Goal: Information Seeking & Learning: Learn about a topic

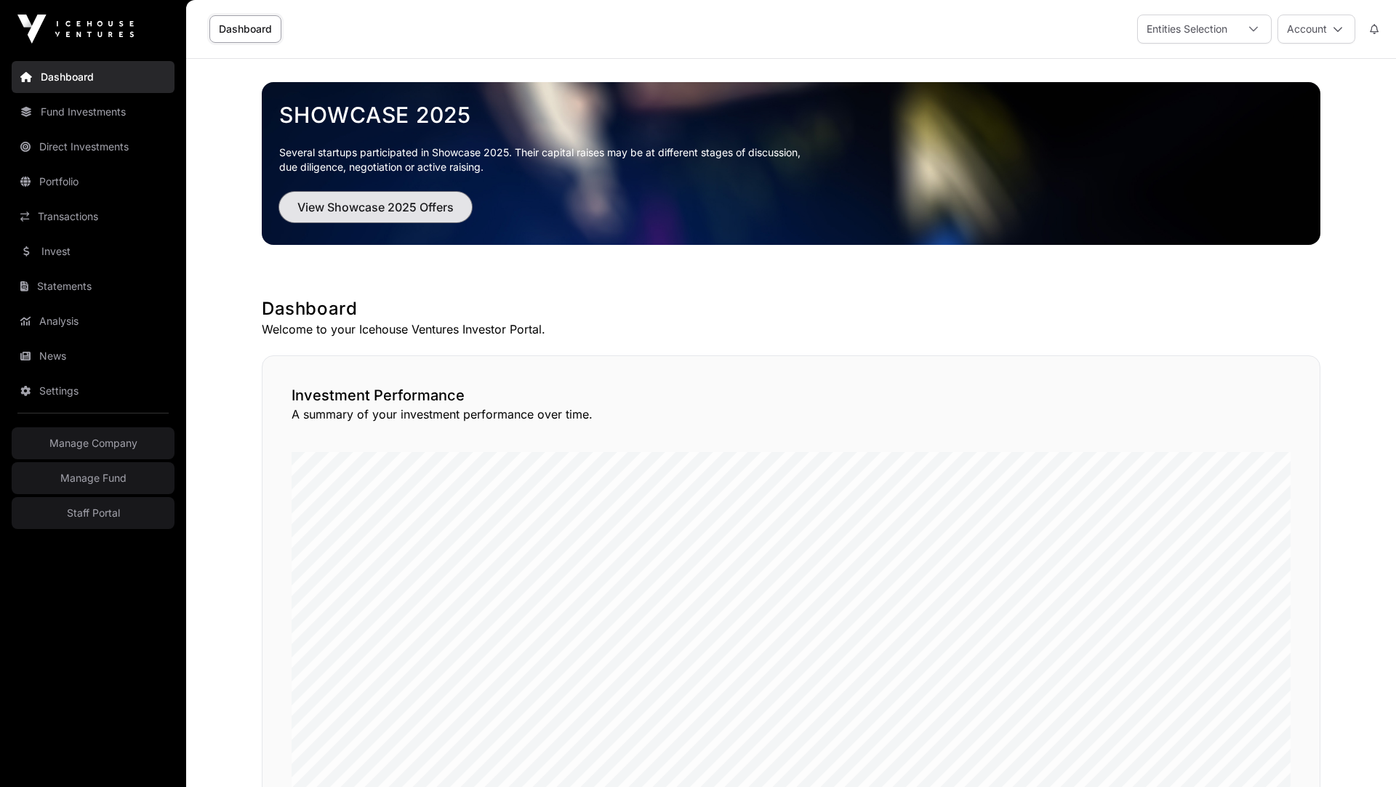
click at [387, 197] on button "View Showcase 2025 Offers" at bounding box center [375, 207] width 193 height 31
click at [383, 206] on span "View Showcase 2025 Offers" at bounding box center [375, 206] width 156 height 17
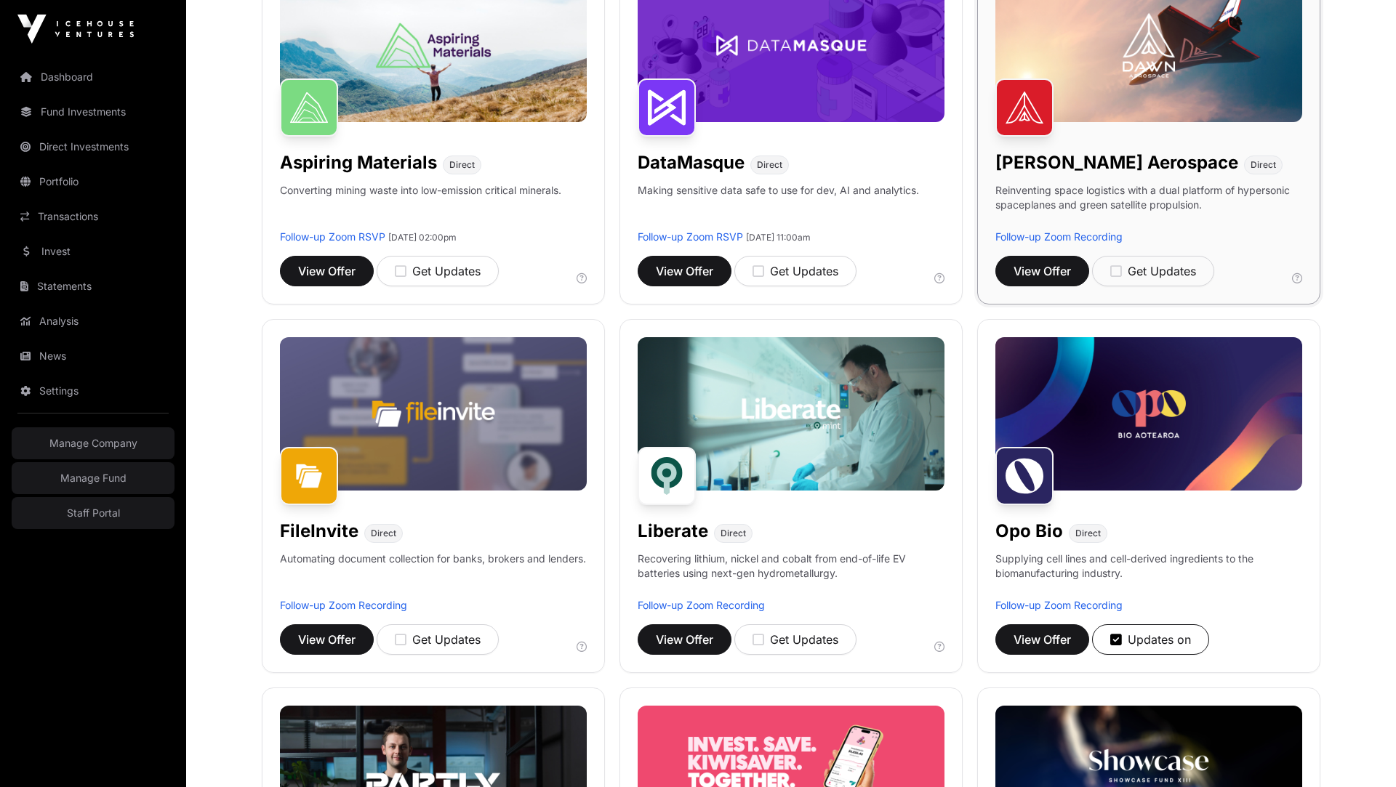
scroll to position [285, 0]
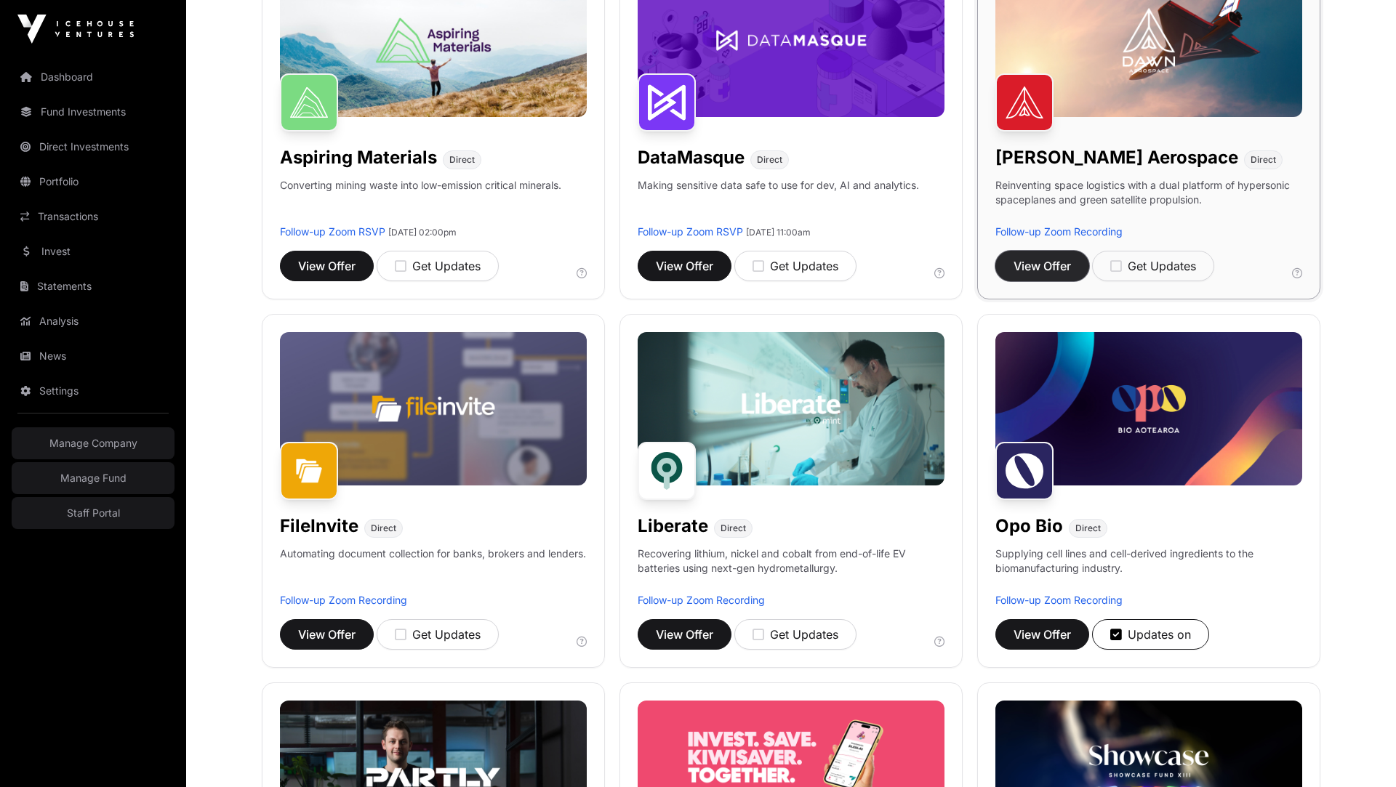
click at [1044, 270] on span "View Offer" at bounding box center [1042, 265] width 57 height 17
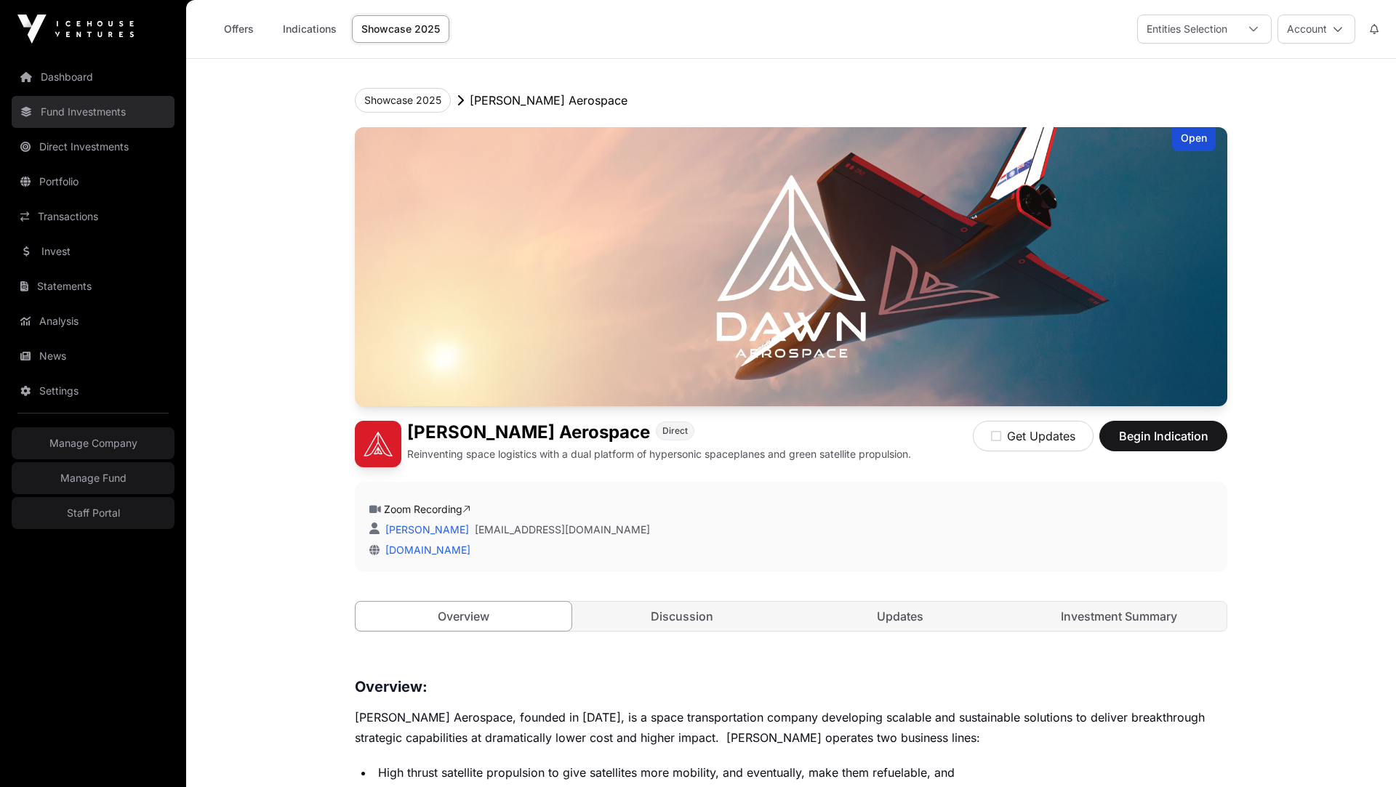
click at [100, 119] on link "Fund Investments" at bounding box center [93, 112] width 163 height 32
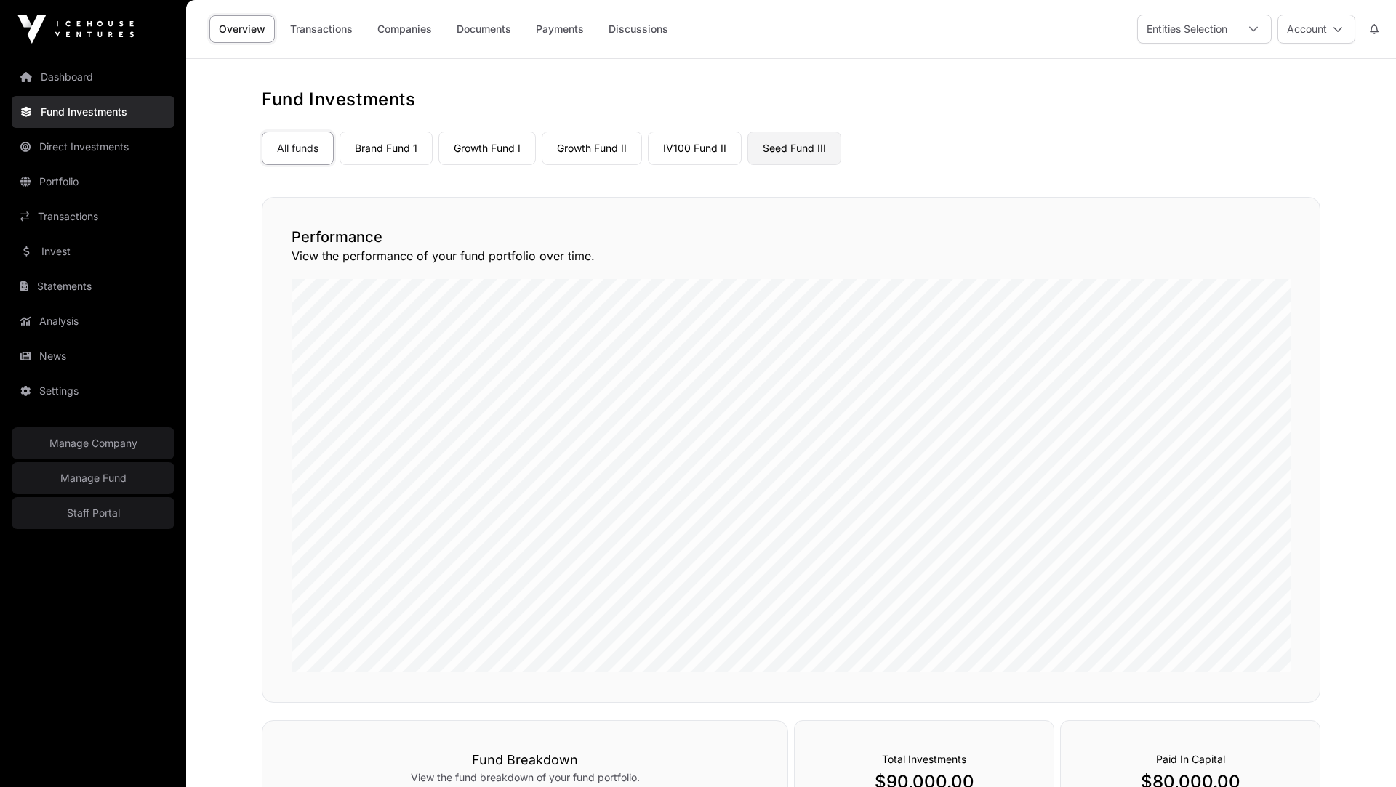
click at [782, 145] on link "Seed Fund III" at bounding box center [794, 148] width 94 height 33
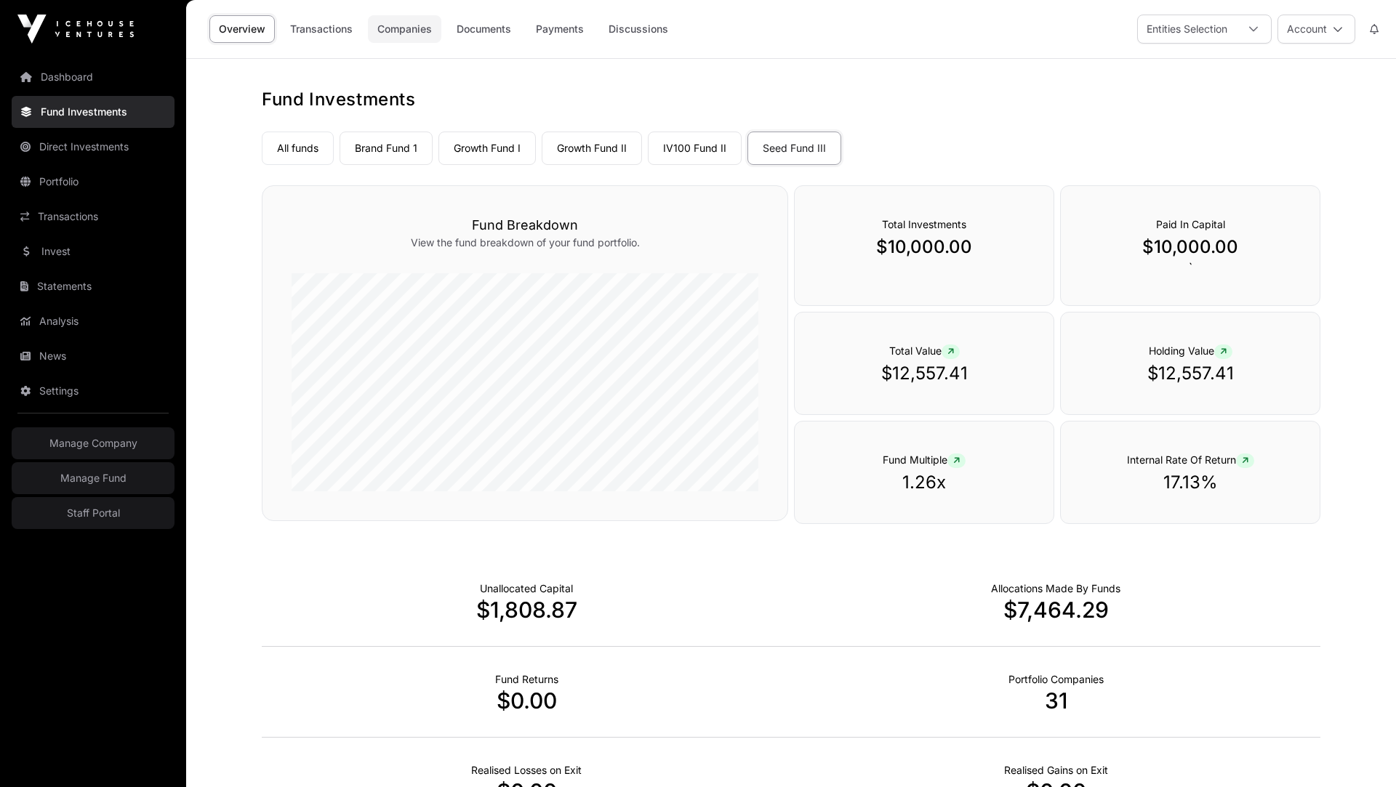
click at [402, 31] on link "Companies" at bounding box center [404, 29] width 73 height 28
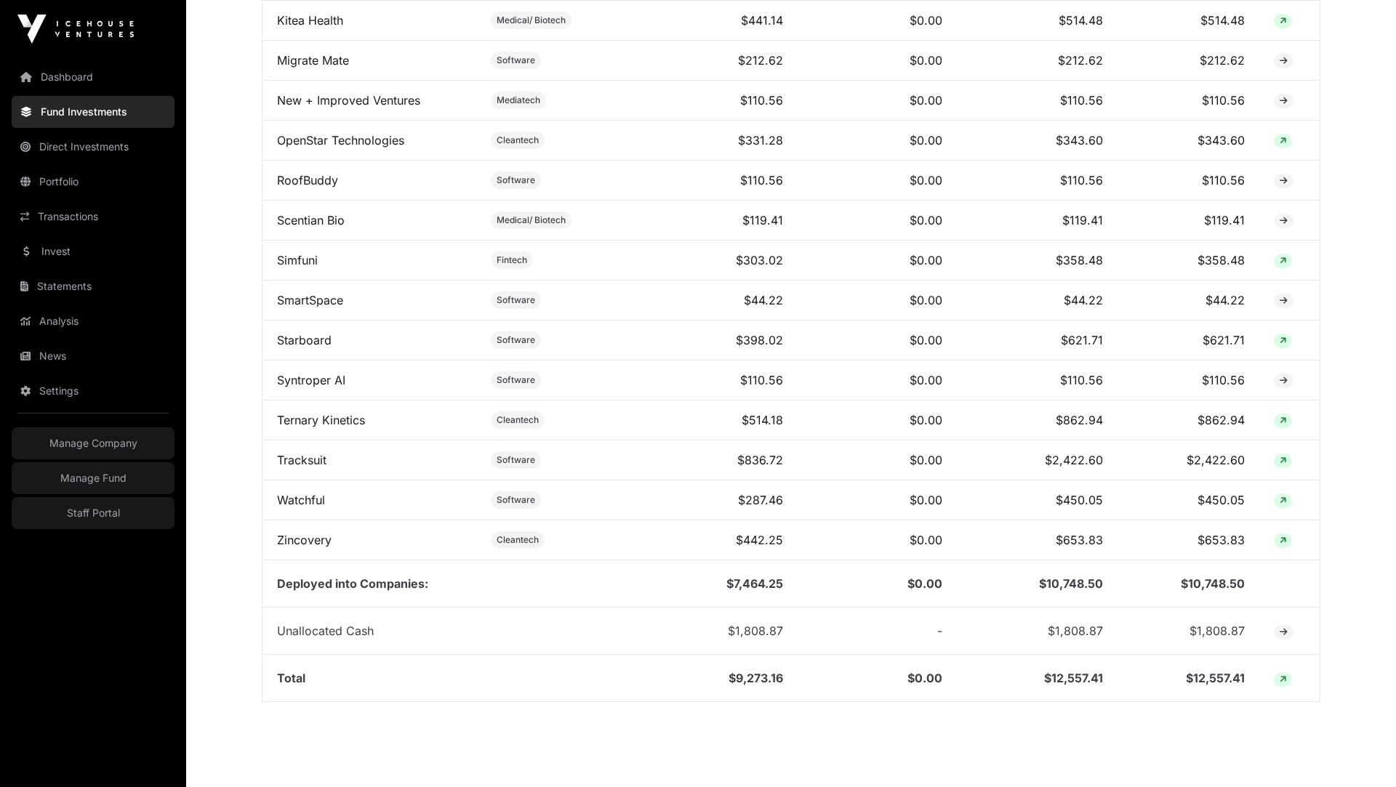
scroll to position [1370, 0]
click at [309, 450] on link "Tracksuit" at bounding box center [301, 457] width 49 height 15
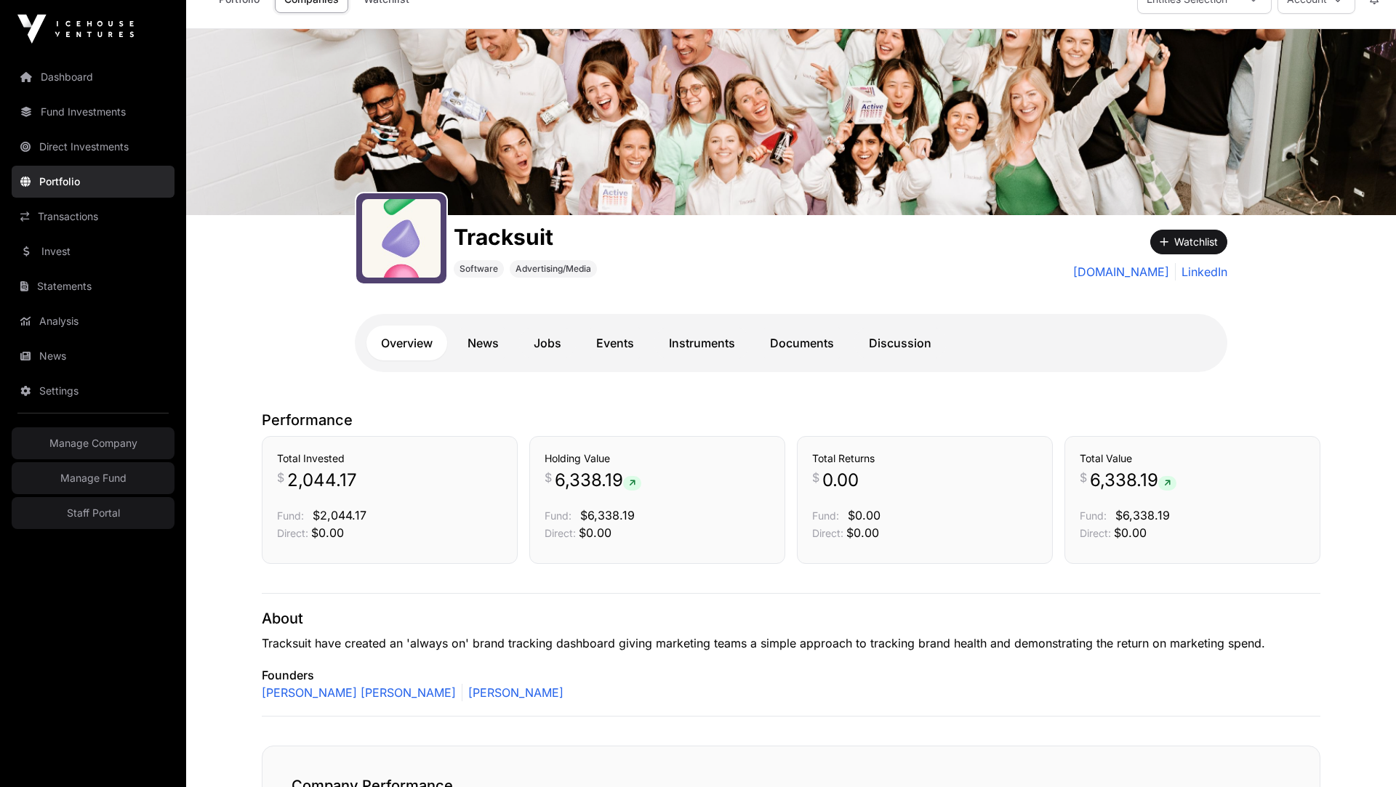
scroll to position [41, 0]
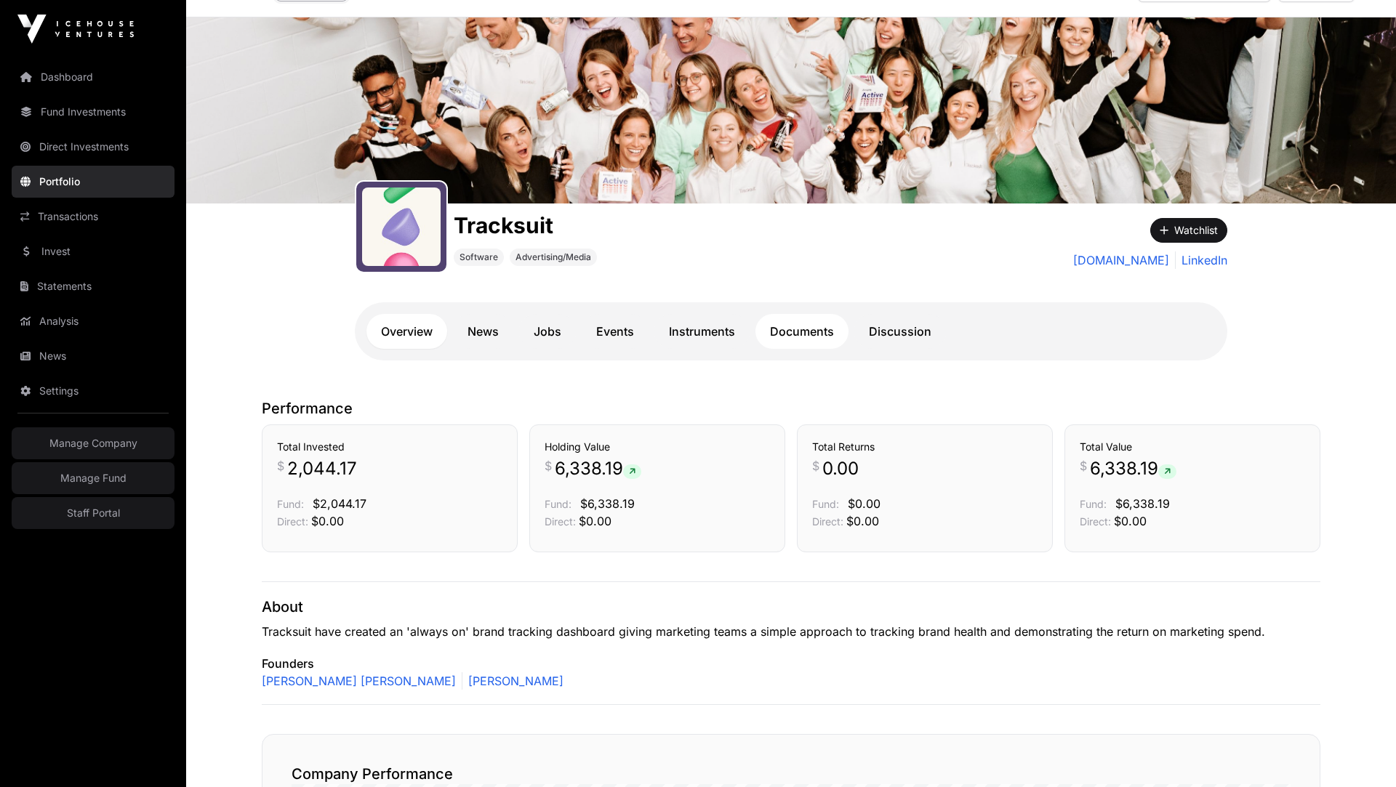
click at [794, 328] on link "Documents" at bounding box center [801, 331] width 93 height 35
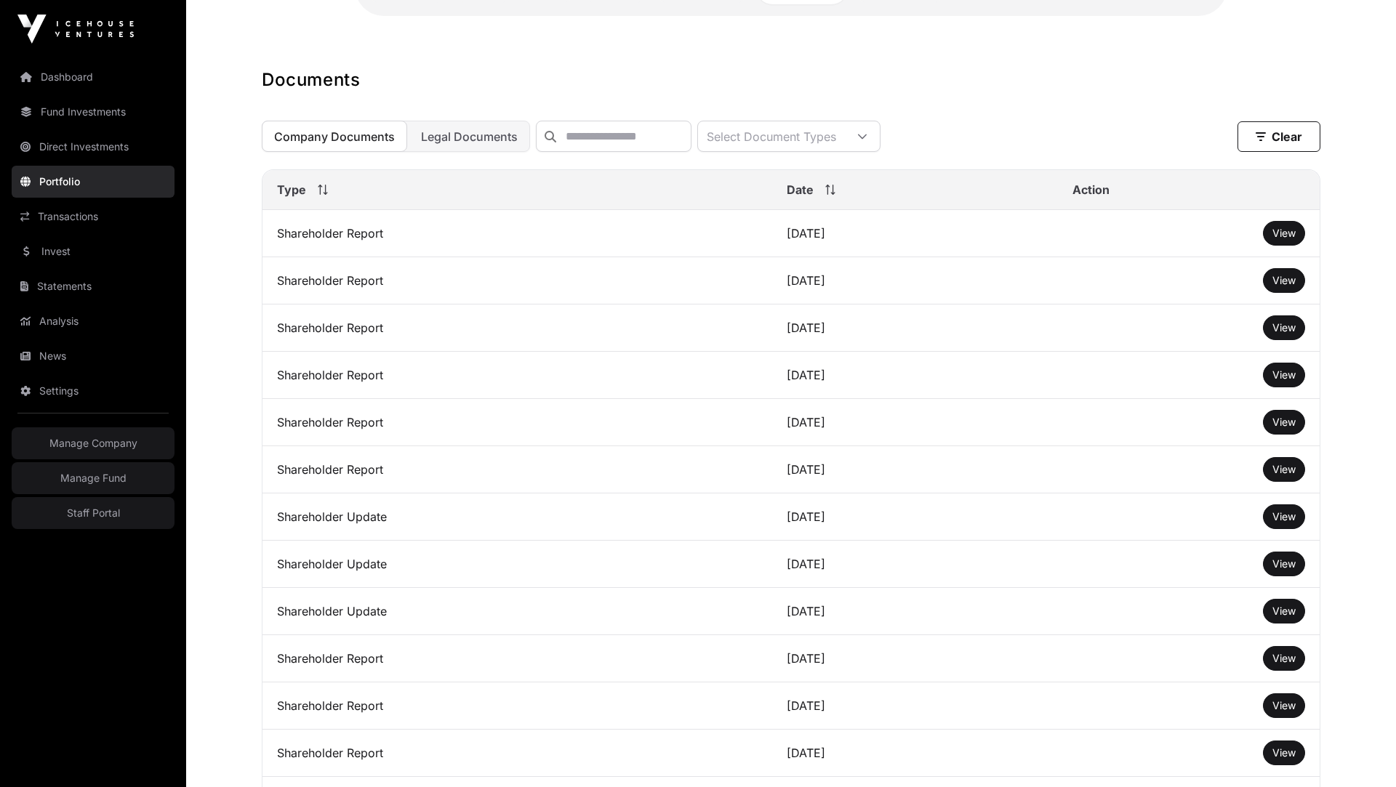
scroll to position [388, 0]
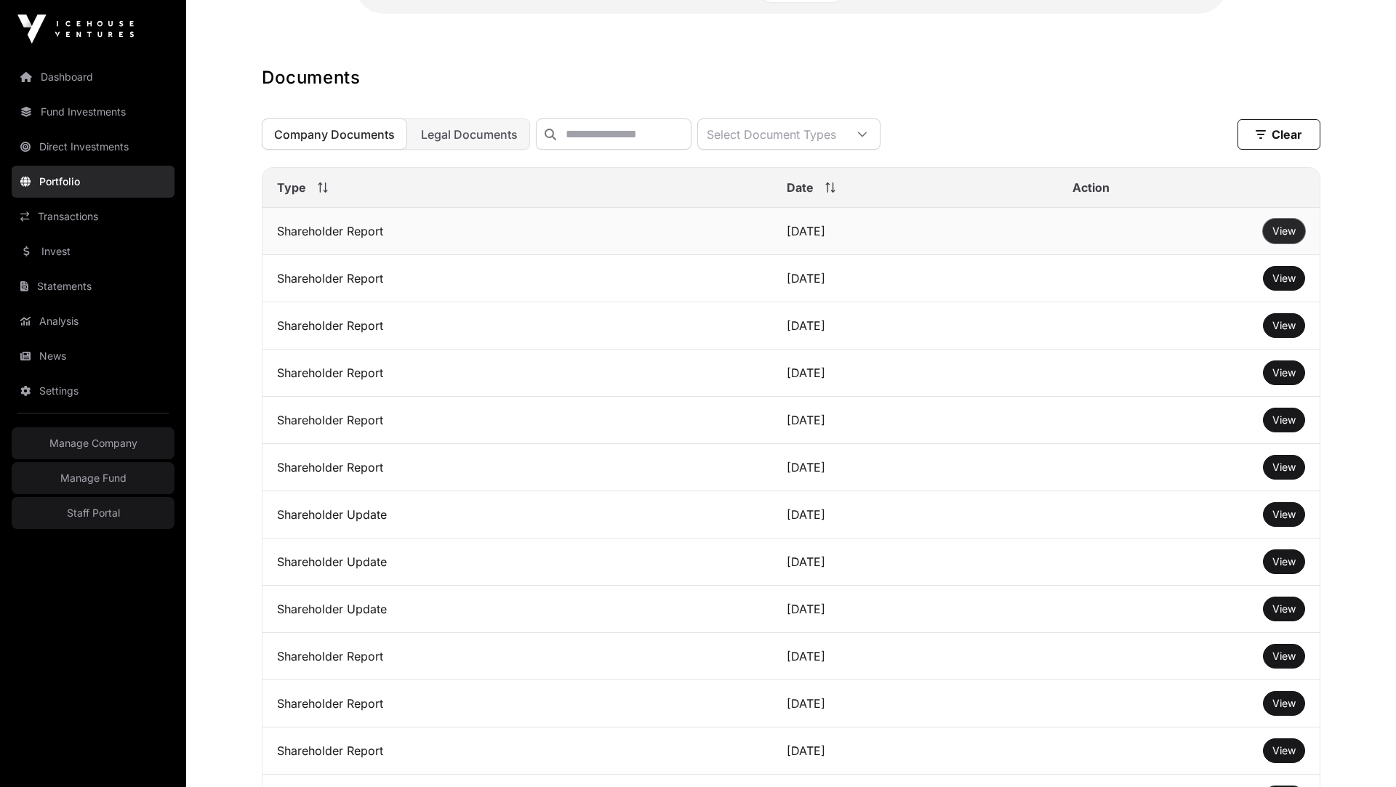
click at [1279, 219] on button "View" at bounding box center [1284, 231] width 42 height 25
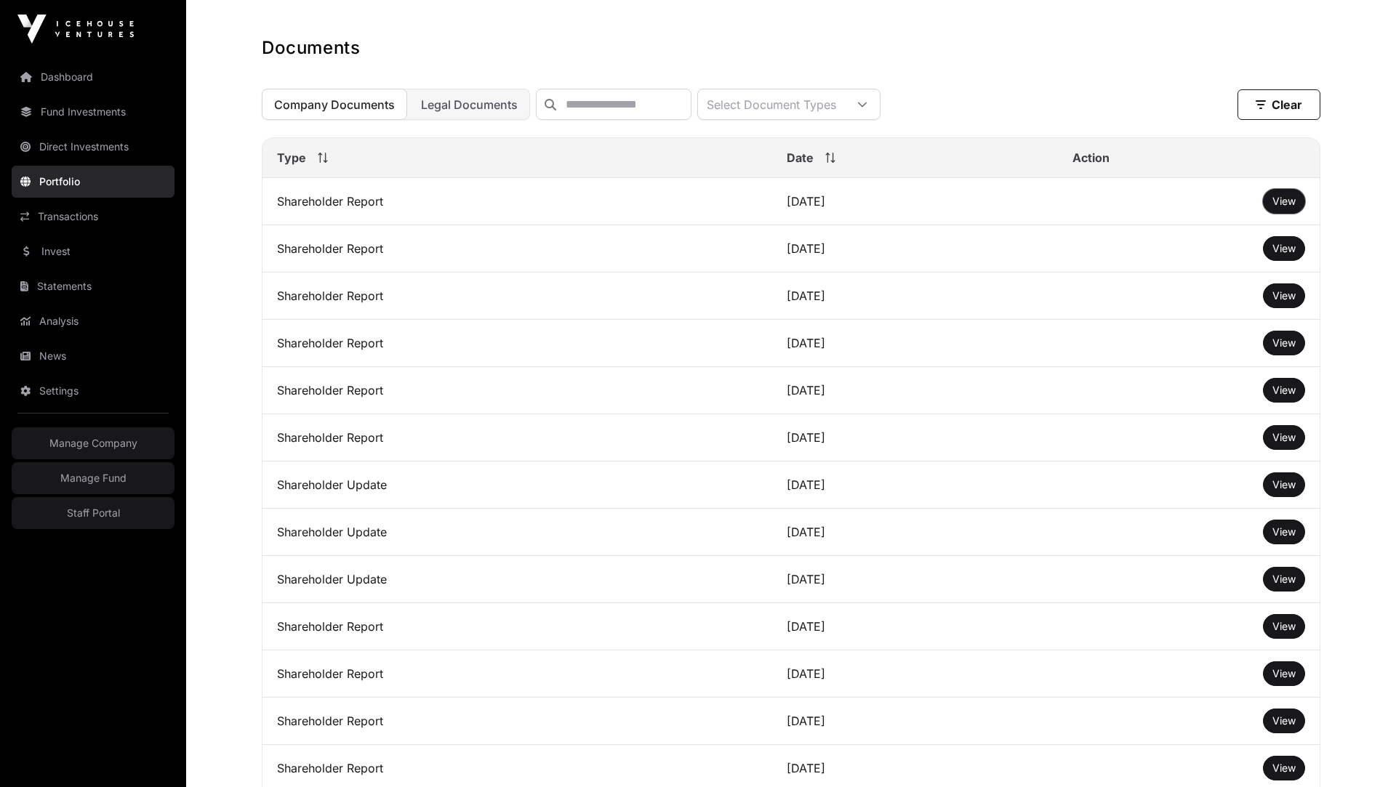
scroll to position [425, 0]
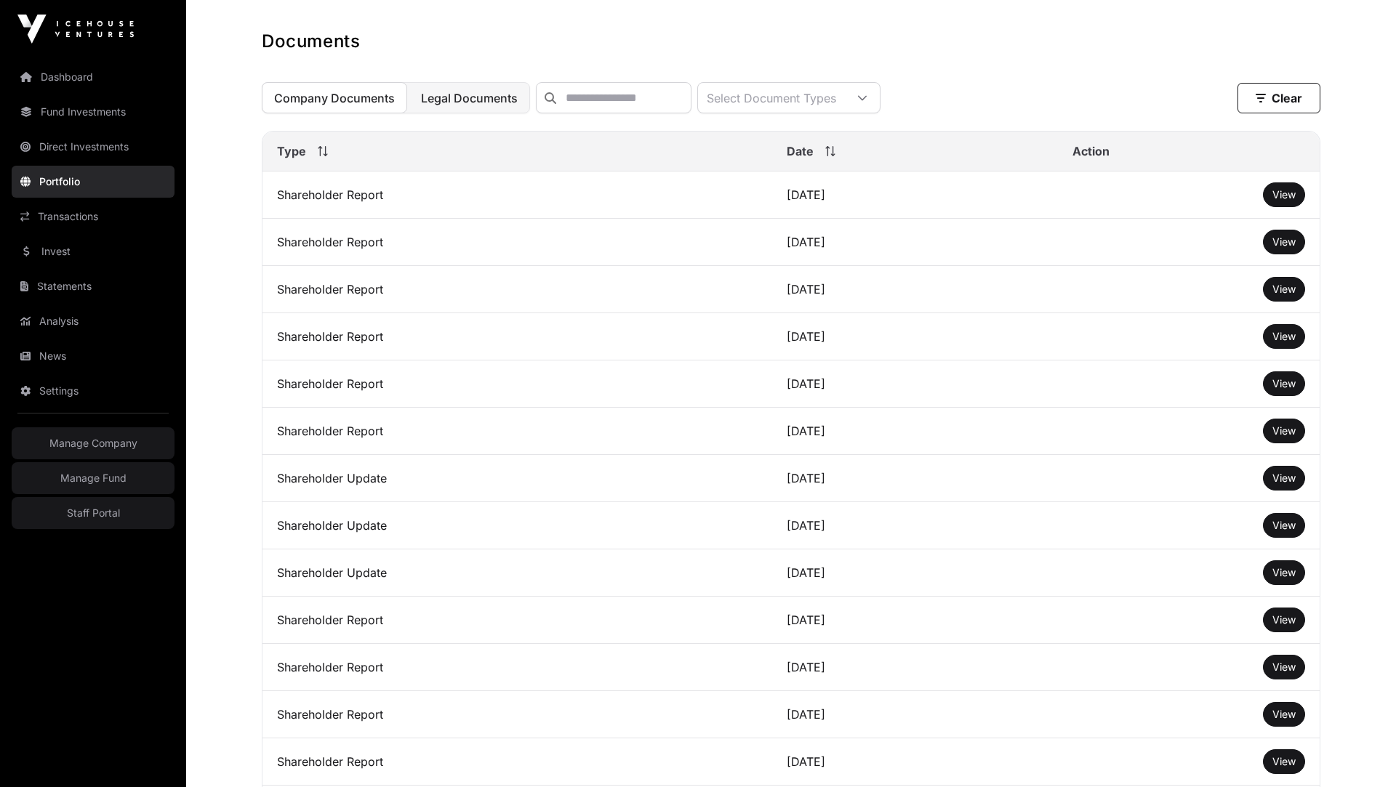
click at [438, 91] on span "Legal Documents" at bounding box center [469, 98] width 97 height 15
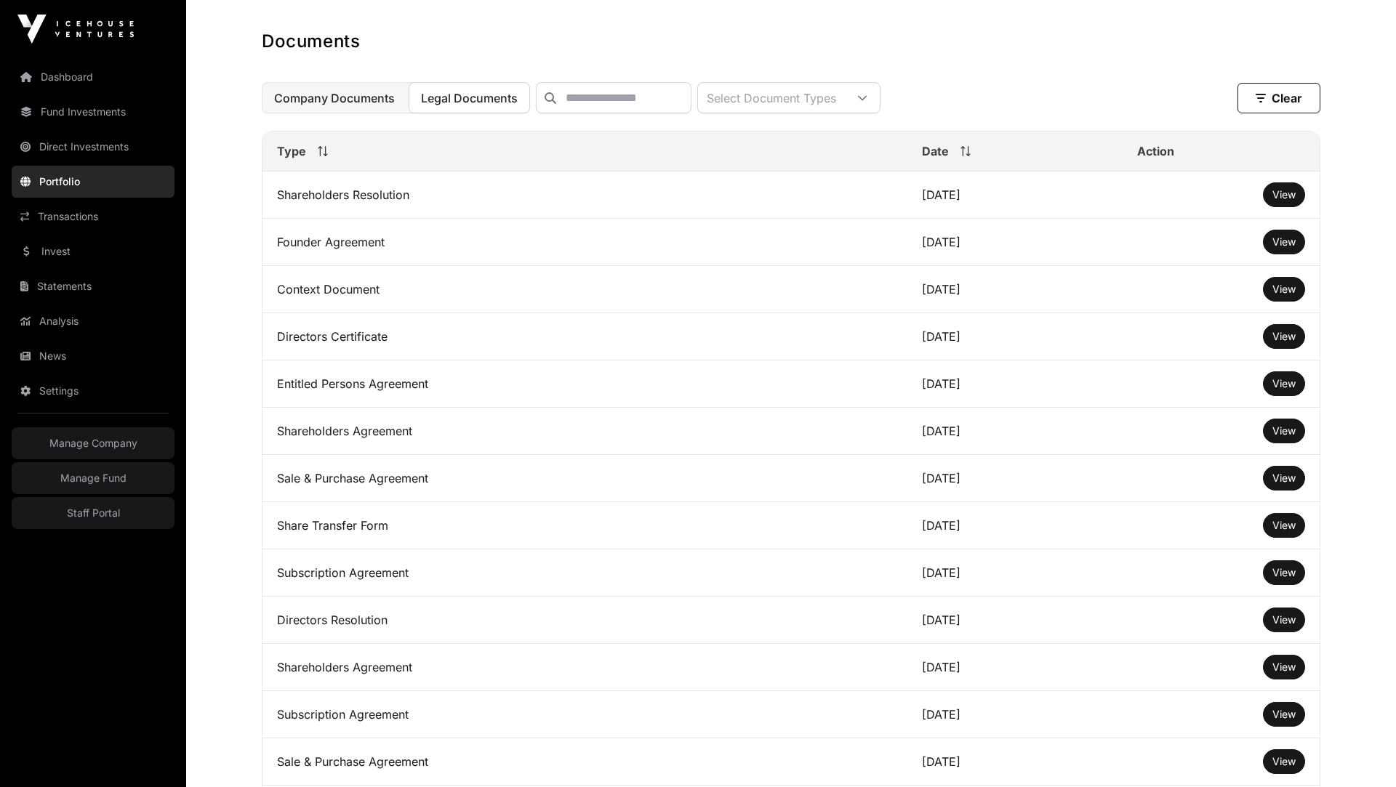
click at [341, 94] on span "Company Documents" at bounding box center [334, 98] width 121 height 15
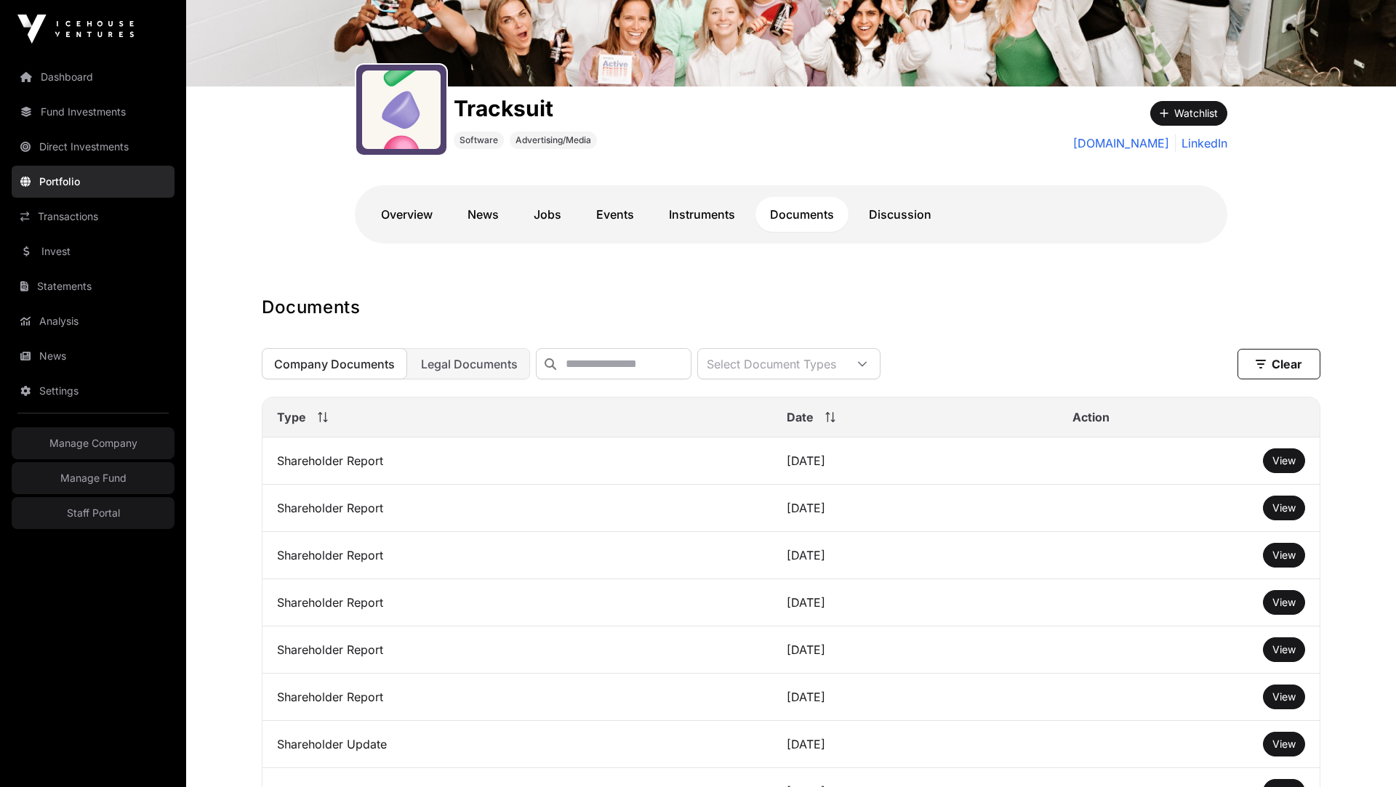
scroll to position [154, 0]
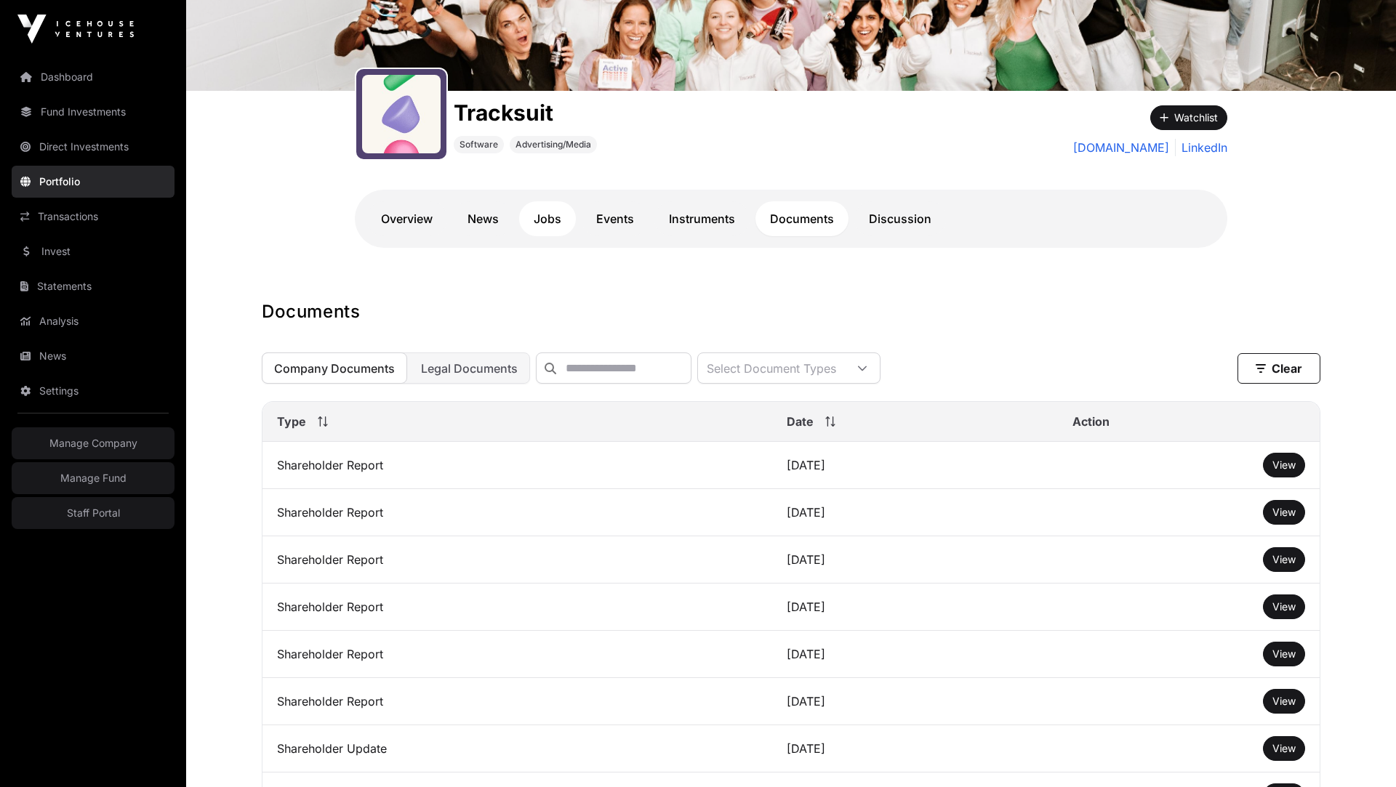
click at [537, 218] on link "Jobs" at bounding box center [547, 218] width 57 height 35
click at [499, 218] on link "News" at bounding box center [483, 218] width 60 height 35
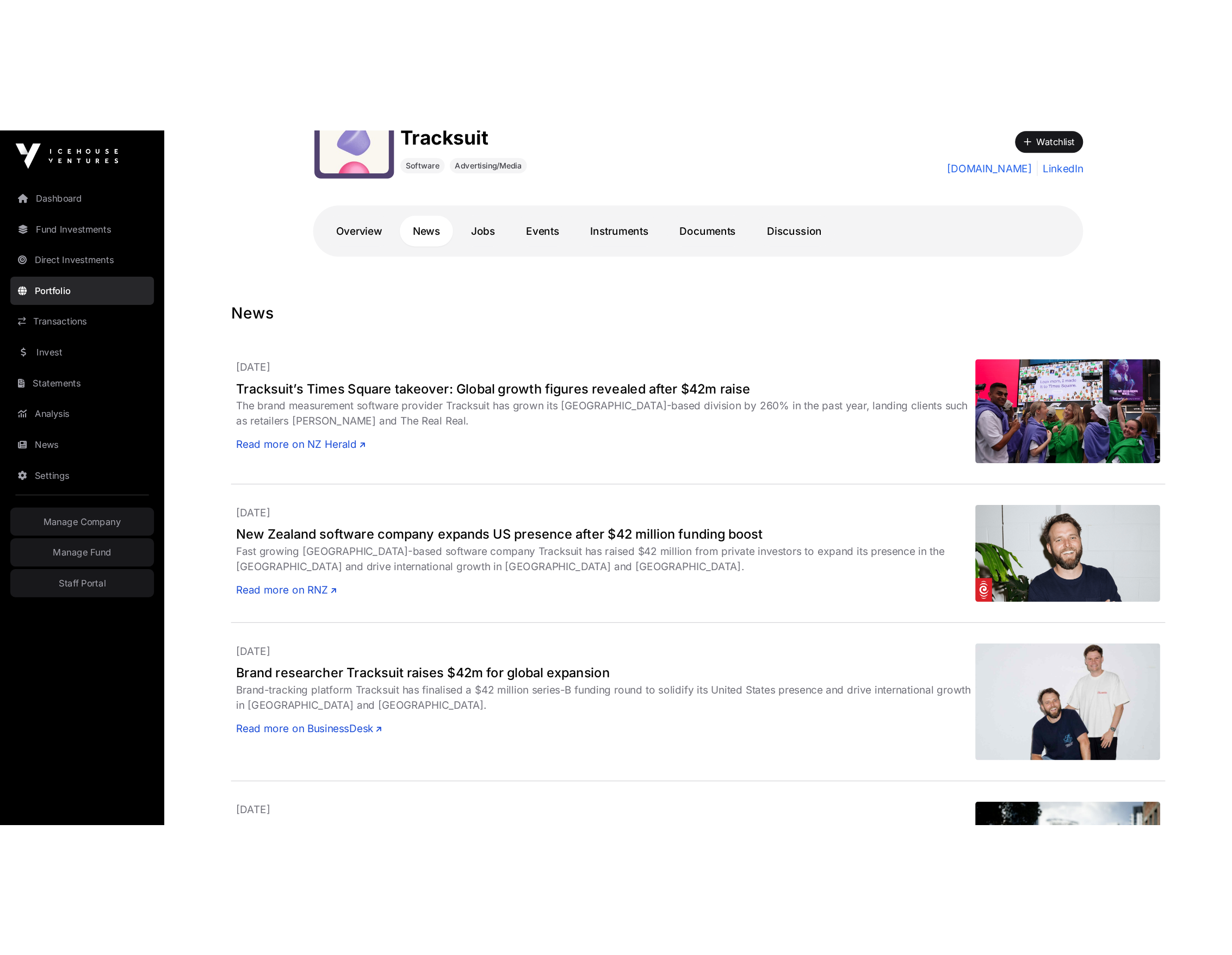
scroll to position [194, 0]
